Goal: Information Seeking & Learning: Learn about a topic

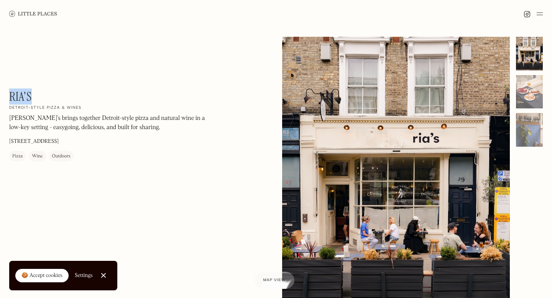
drag, startPoint x: 35, startPoint y: 96, endPoint x: 11, endPoint y: 95, distance: 23.8
click at [11, 95] on div "Ria's On Our Radar Detroit-style pizza & wines Ria’s brings together Detroit-st…" at bounding box center [112, 125] width 207 height 72
click at [37, 92] on div "Ria's On Our Radar Detroit-style pizza & wines Ria’s brings together Detroit-st…" at bounding box center [112, 125] width 207 height 72
drag, startPoint x: 35, startPoint y: 97, endPoint x: 5, endPoint y: 97, distance: 29.5
click at [5, 97] on div "Ria's On Our Radar Detroit-style pizza & wines Ria’s brings together Detroit-st…" at bounding box center [276, 189] width 552 height 323
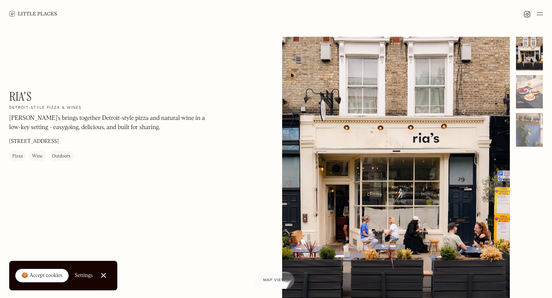
click at [20, 97] on h1 "Ria's" at bounding box center [20, 96] width 23 height 15
drag, startPoint x: 36, startPoint y: 97, endPoint x: 9, endPoint y: 96, distance: 26.9
click at [9, 96] on div "Ria's On Our Radar Detroit-style pizza & wines Ria’s brings together Detroit-st…" at bounding box center [276, 189] width 552 height 323
drag, startPoint x: 7, startPoint y: 95, endPoint x: 23, endPoint y: 93, distance: 16.2
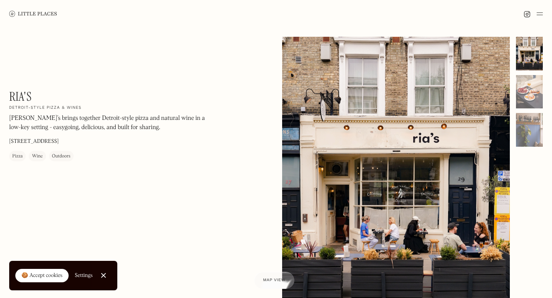
click at [23, 93] on div "Ria's On Our Radar Detroit-style pizza & wines Ria’s brings together Detroit-st…" at bounding box center [276, 189] width 552 height 323
click at [23, 93] on h1 "Ria's" at bounding box center [20, 96] width 23 height 15
drag, startPoint x: 31, startPoint y: 94, endPoint x: 10, endPoint y: 94, distance: 21.1
click at [10, 94] on h1 "Ria's" at bounding box center [20, 96] width 23 height 15
copy h1 "Ria's"
